Goal: Task Accomplishment & Management: Use online tool/utility

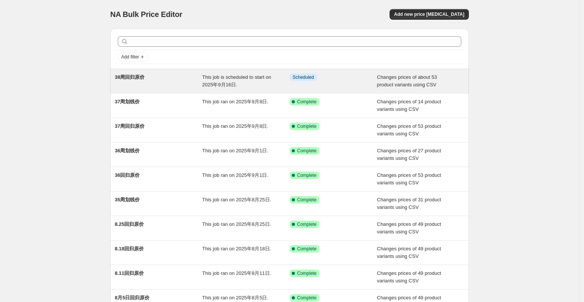
click at [171, 83] on div "38周回归原价" at bounding box center [159, 81] width 88 height 15
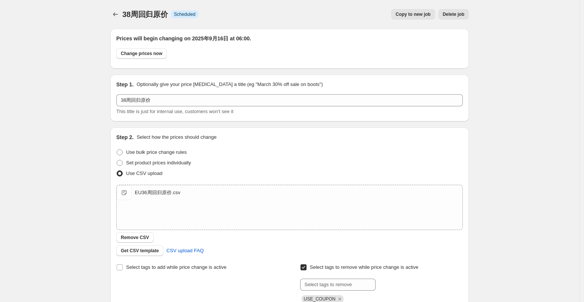
scroll to position [236, 0]
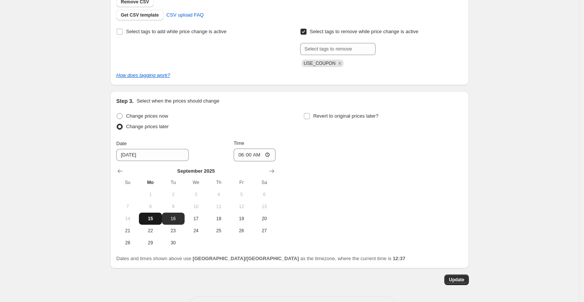
click at [151, 220] on span "15" at bounding box center [150, 219] width 17 height 6
type input "9/15/2025"
click at [163, 117] on span "Change prices now" at bounding box center [147, 116] width 42 height 6
click at [117, 114] on input "Change prices now" at bounding box center [117, 113] width 0 height 0
radio input "true"
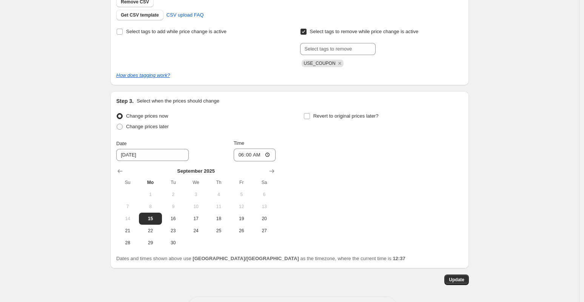
scroll to position [135, 0]
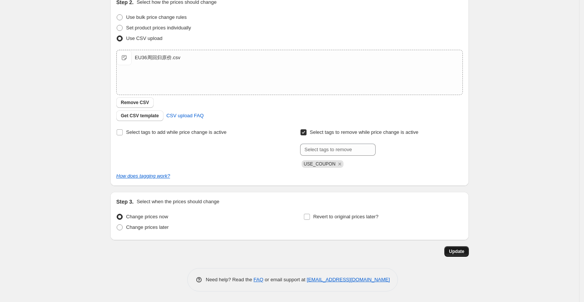
click at [464, 249] on span "Update" at bounding box center [456, 252] width 15 height 6
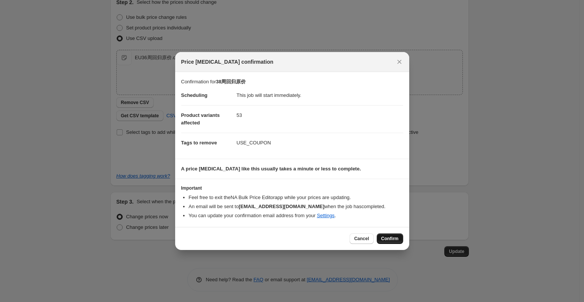
click at [385, 236] on span "Confirm" at bounding box center [389, 239] width 17 height 6
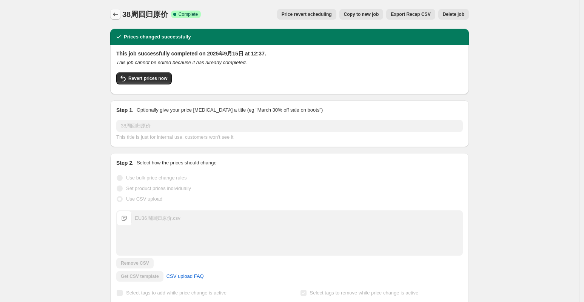
click at [119, 12] on icon "Price change jobs" at bounding box center [116, 15] width 8 height 8
